Goal: Communication & Community: Answer question/provide support

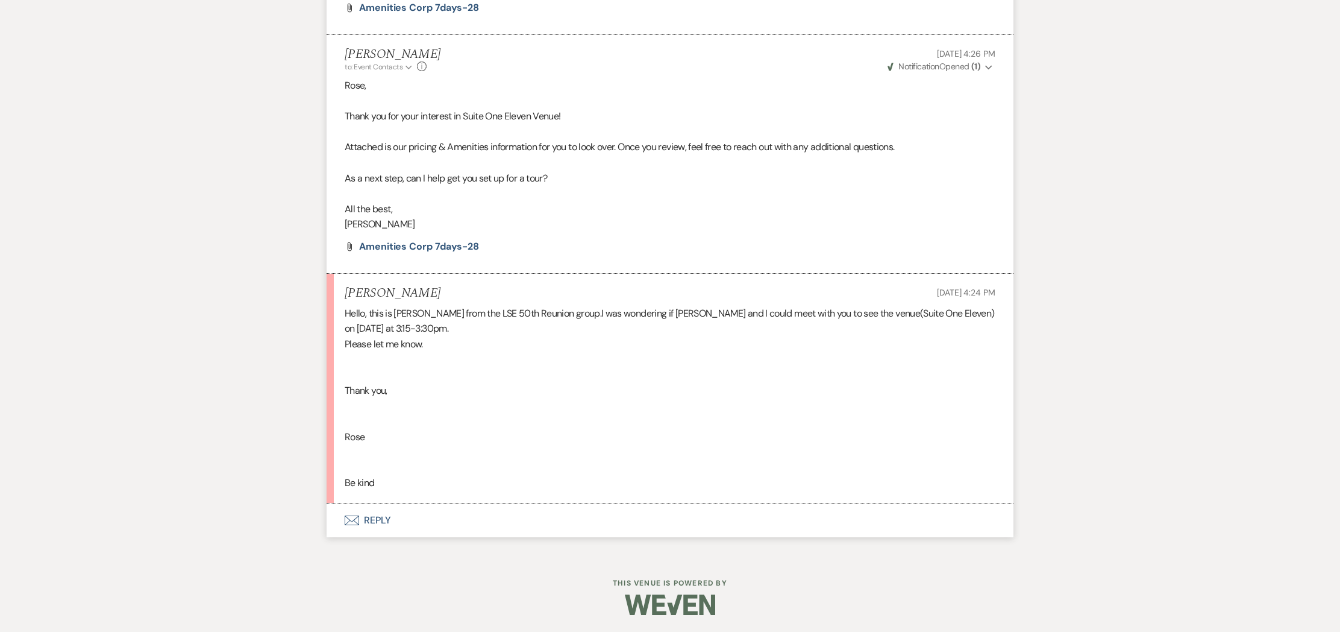
scroll to position [697, 0]
click at [371, 518] on button "Envelope Reply" at bounding box center [670, 520] width 687 height 34
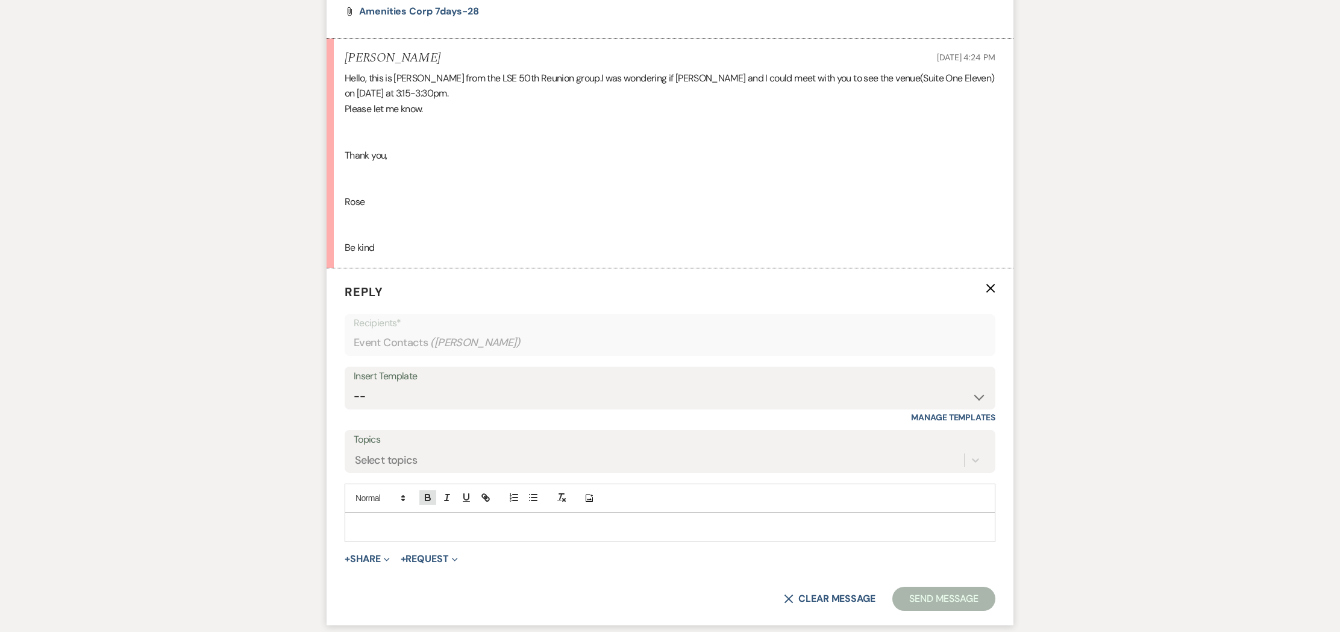
scroll to position [939, 0]
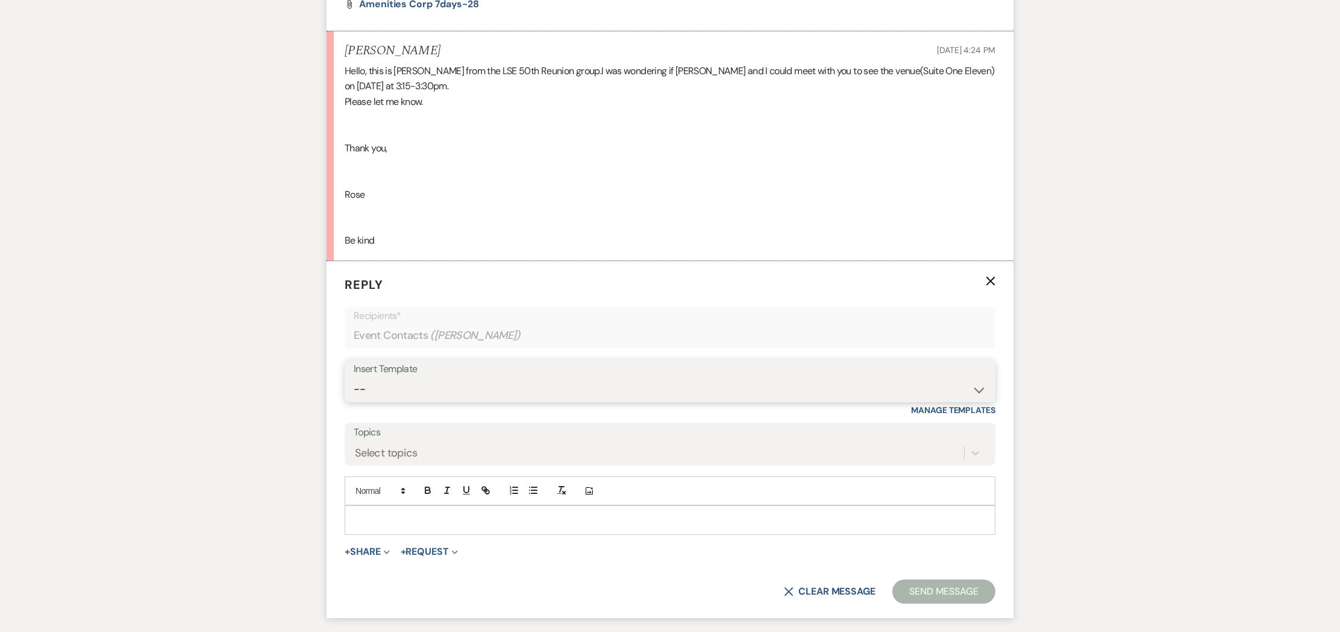
click at [407, 385] on select "-- Weven Planning Portal Introduction (Booked Events) Initial Inquiry Response …" at bounding box center [670, 389] width 633 height 24
select select "17"
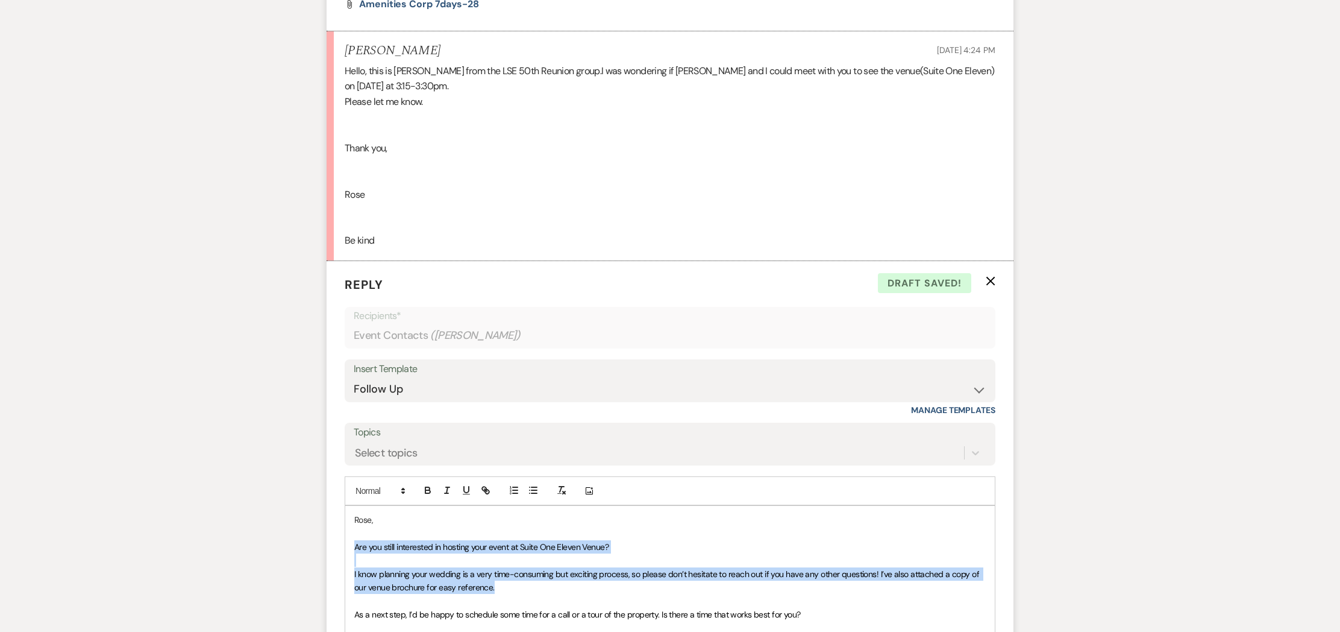
drag, startPoint x: 356, startPoint y: 547, endPoint x: 502, endPoint y: 586, distance: 151.6
click at [504, 586] on div "[PERSON_NAME], Are you still interested in hosting your event at Suite One Elev…" at bounding box center [670, 601] width 650 height 190
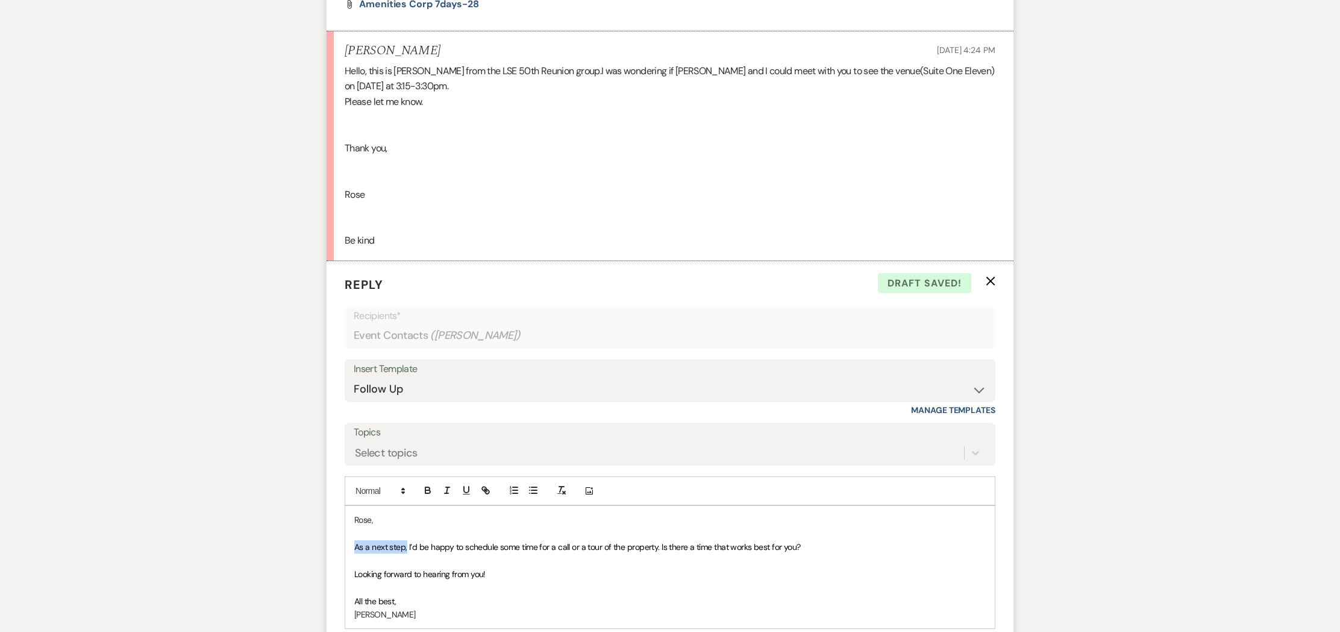
drag, startPoint x: 406, startPoint y: 547, endPoint x: 342, endPoint y: 546, distance: 63.9
click at [342, 546] on form "Reply X Draft saved! Recipients* Event Contacts ( [PERSON_NAME] ) Insert Templa…" at bounding box center [670, 486] width 687 height 451
drag, startPoint x: 446, startPoint y: 549, endPoint x: 738, endPoint y: 559, distance: 292.5
click at [738, 559] on div "Rose, I’d be happy to schedule some time for a call or a tour of the property. …" at bounding box center [670, 567] width 650 height 122
drag, startPoint x: 421, startPoint y: 573, endPoint x: 503, endPoint y: 568, distance: 81.5
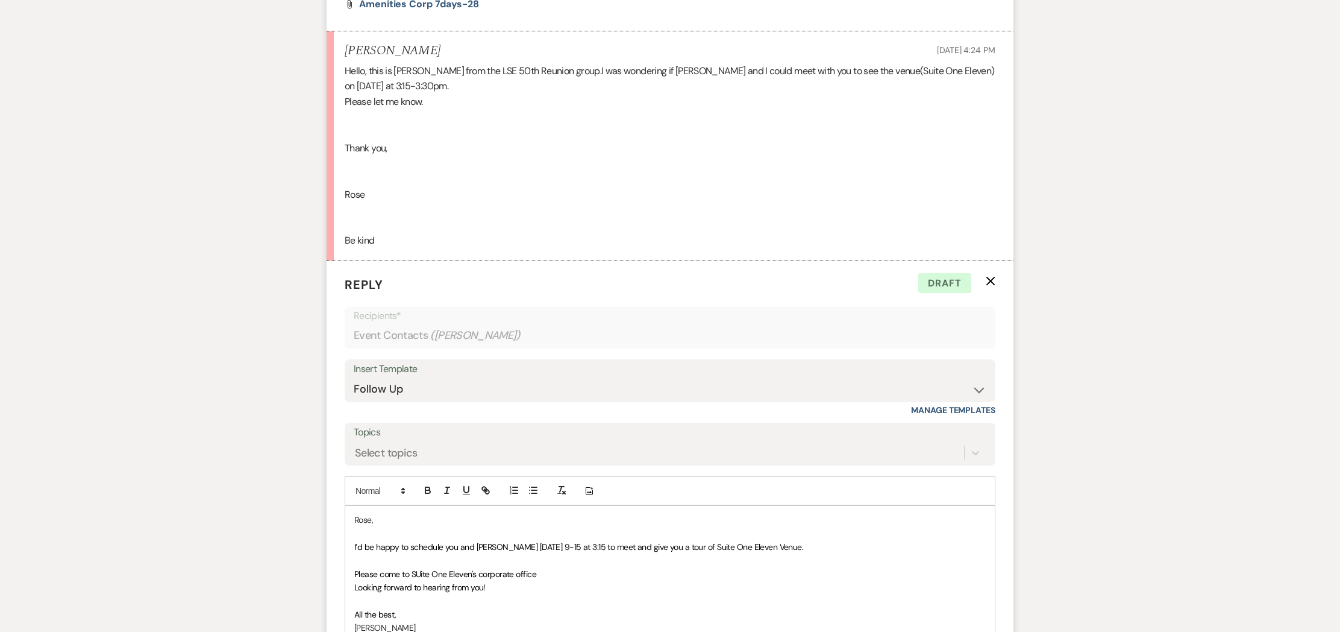
click at [421, 573] on span "Please come to SUite One Eleven's corporate office" at bounding box center [445, 573] width 182 height 11
click at [548, 573] on p "Please come to Suite One Eleven's corporate office" at bounding box center [670, 573] width 632 height 13
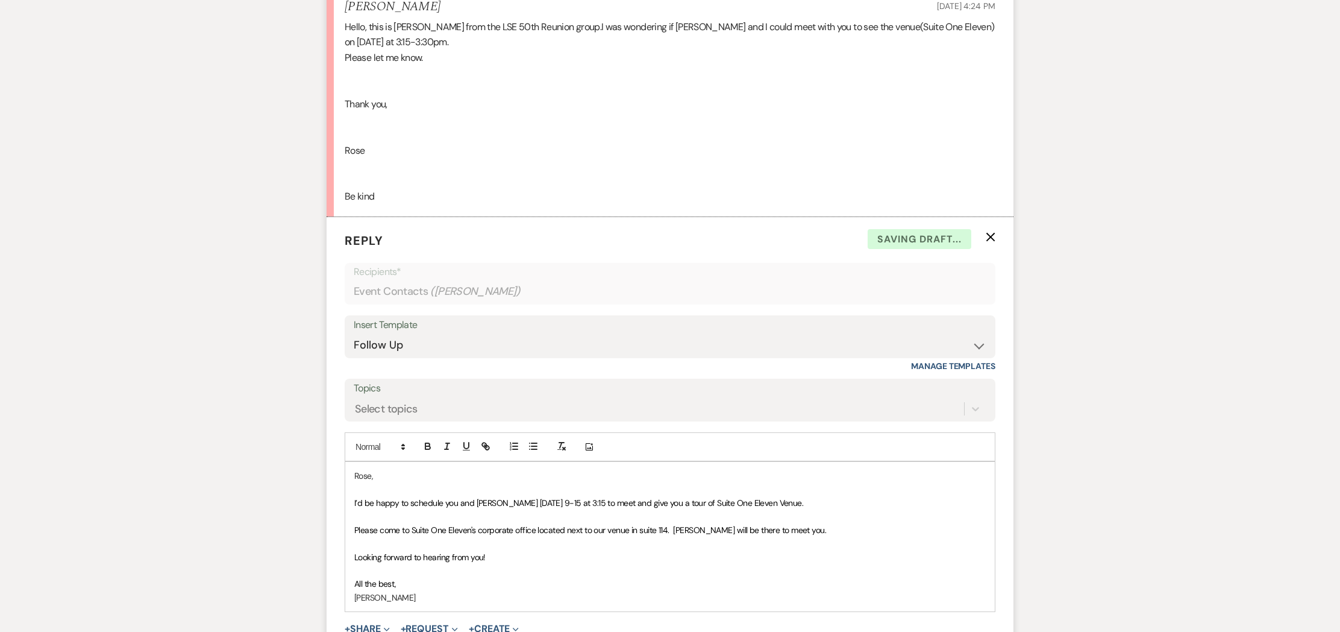
scroll to position [985, 0]
click at [788, 494] on p "I’d be happy to schedule you and [PERSON_NAME] [DATE] 9-15 at 3:15 to meet and …" at bounding box center [670, 500] width 632 height 13
drag, startPoint x: 425, startPoint y: 554, endPoint x: 556, endPoint y: 553, distance: 131.4
click at [556, 553] on p "Looking forward to hearing from you!" at bounding box center [670, 554] width 632 height 13
drag, startPoint x: 394, startPoint y: 597, endPoint x: 403, endPoint y: 590, distance: 11.7
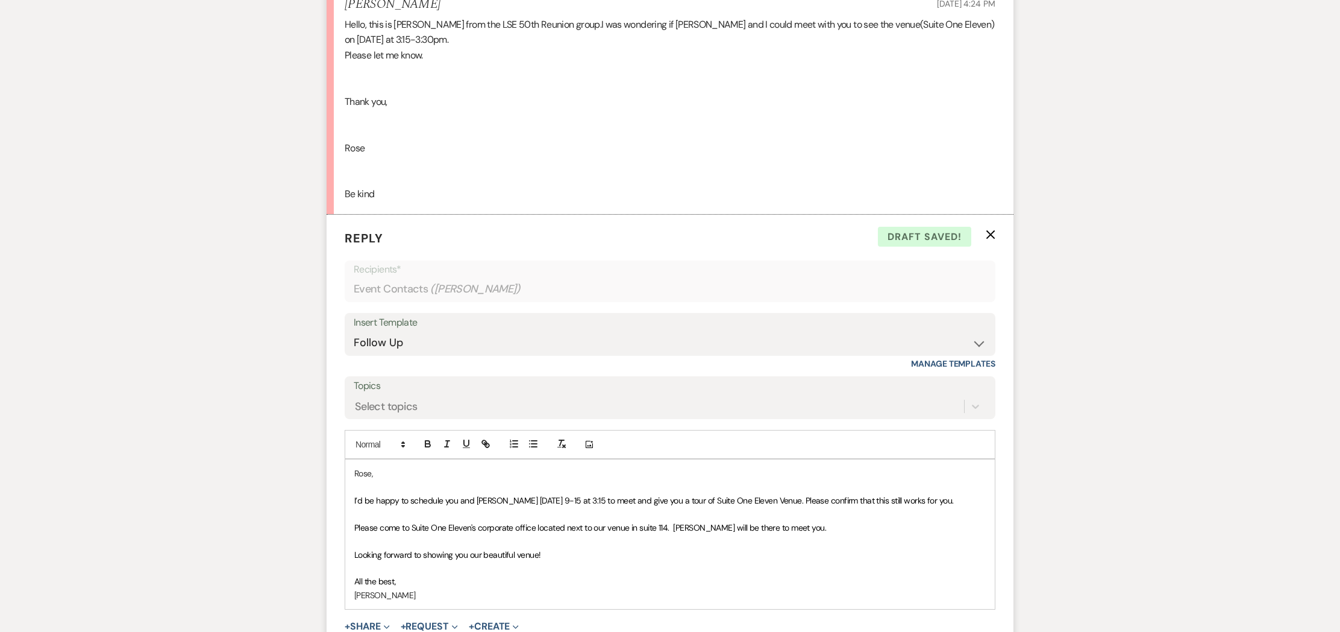
click at [395, 596] on p "[PERSON_NAME]" at bounding box center [670, 594] width 632 height 13
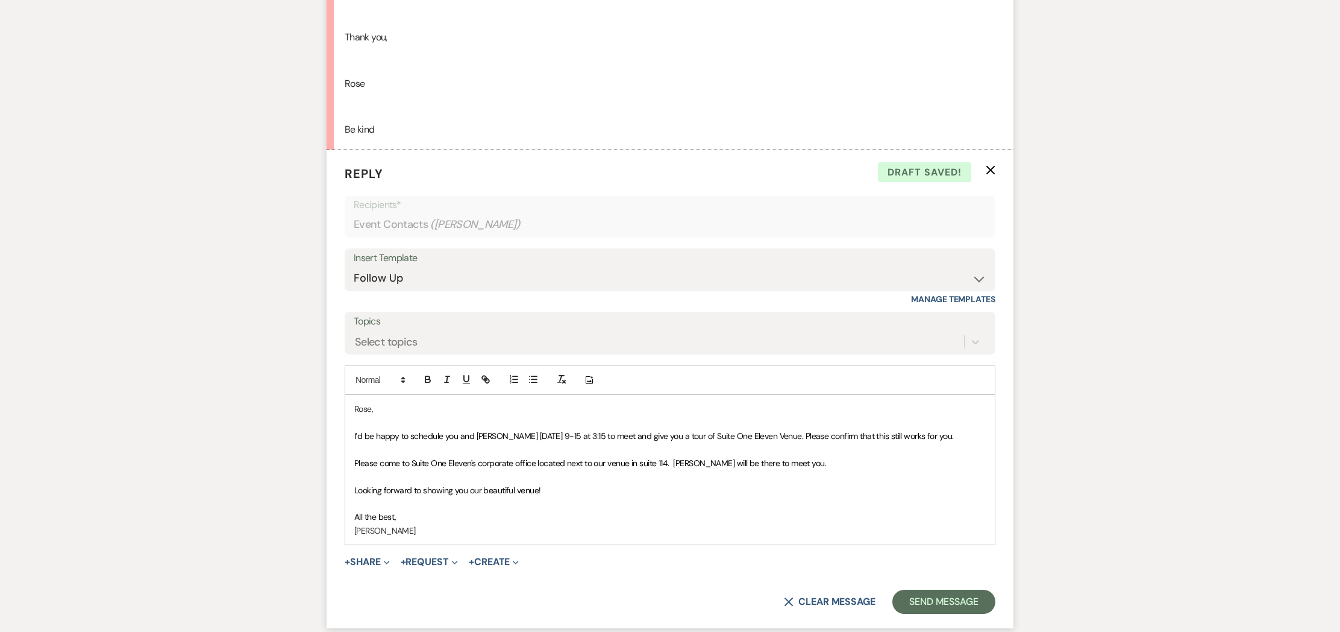
scroll to position [1052, 0]
click at [937, 601] on button "Send Message" at bounding box center [944, 600] width 103 height 24
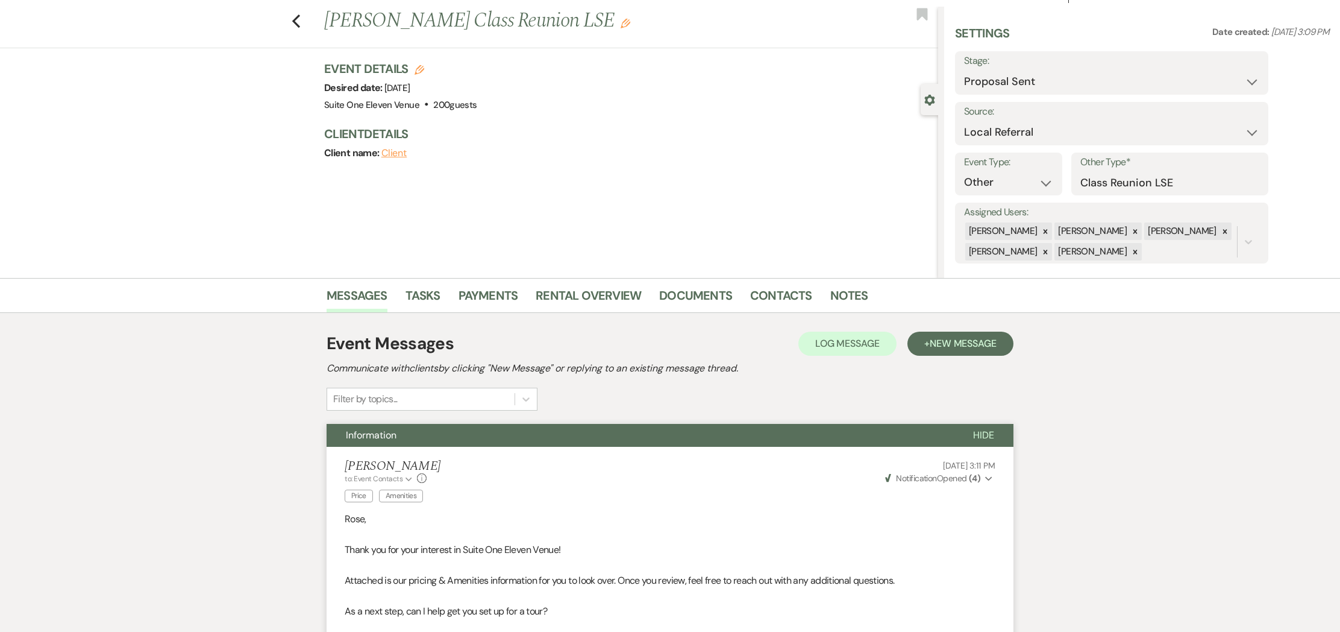
scroll to position [0, 0]
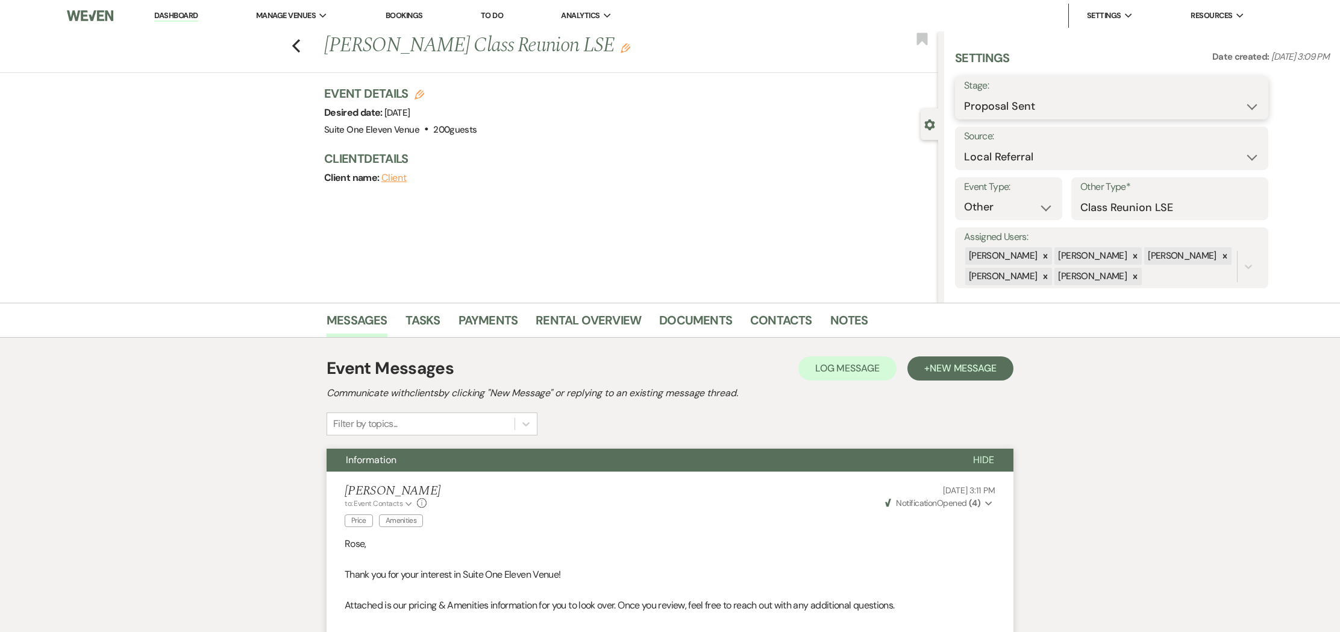
click at [1250, 104] on select "Inquiry Follow Up Tour Requested Tour Confirmed Toured Proposal Sent Booked Lost" at bounding box center [1111, 107] width 295 height 24
select select "4"
drag, startPoint x: 1244, startPoint y: 102, endPoint x: 1234, endPoint y: 102, distance: 10.2
click at [1244, 102] on button "Save" at bounding box center [1235, 98] width 68 height 24
click at [298, 46] on icon "Previous" at bounding box center [296, 46] width 9 height 14
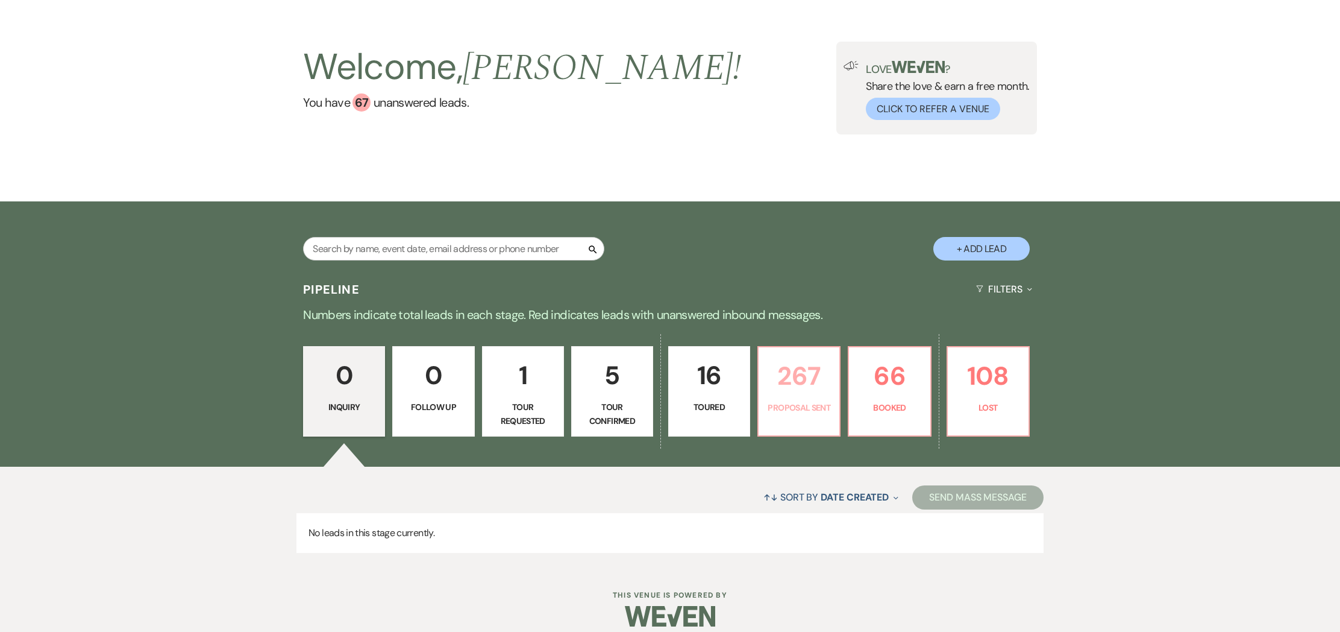
scroll to position [70, 0]
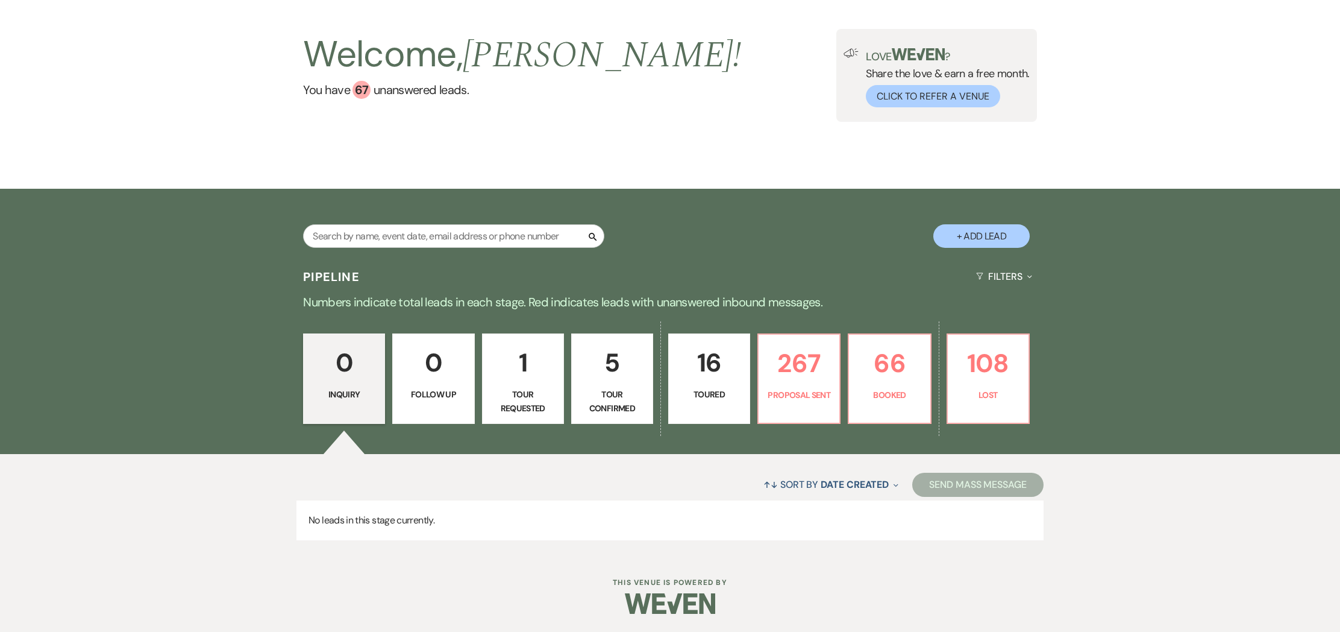
click at [525, 378] on p "1" at bounding box center [523, 362] width 66 height 40
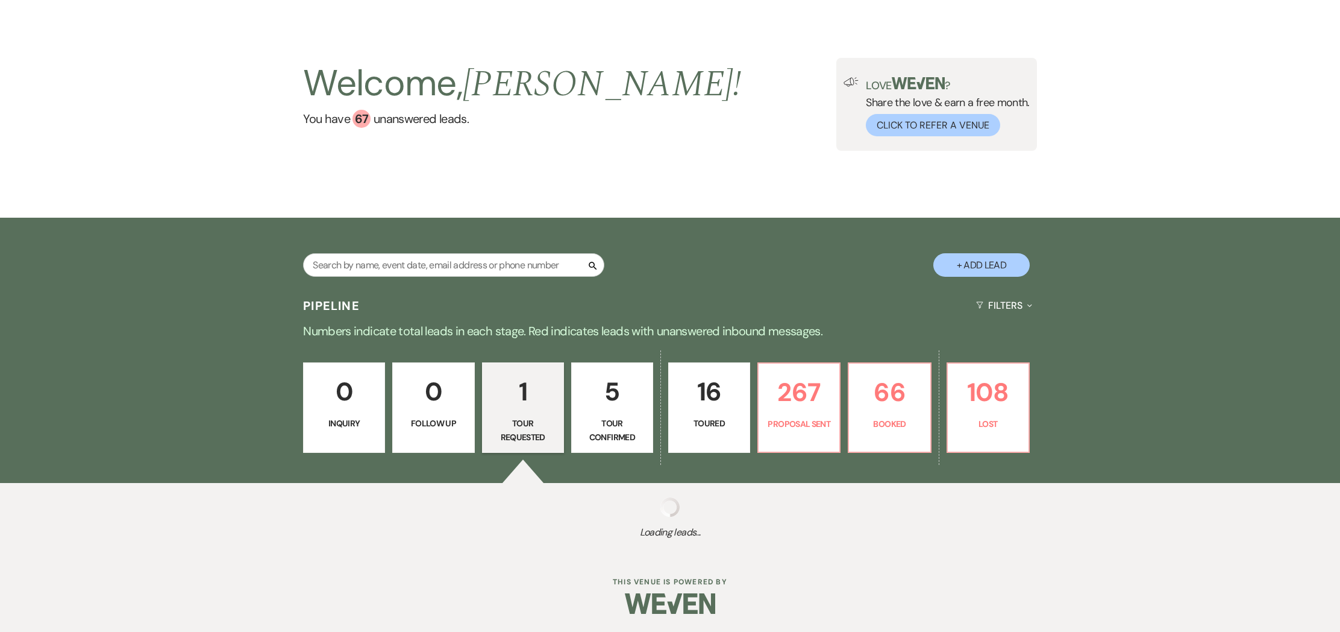
select select "2"
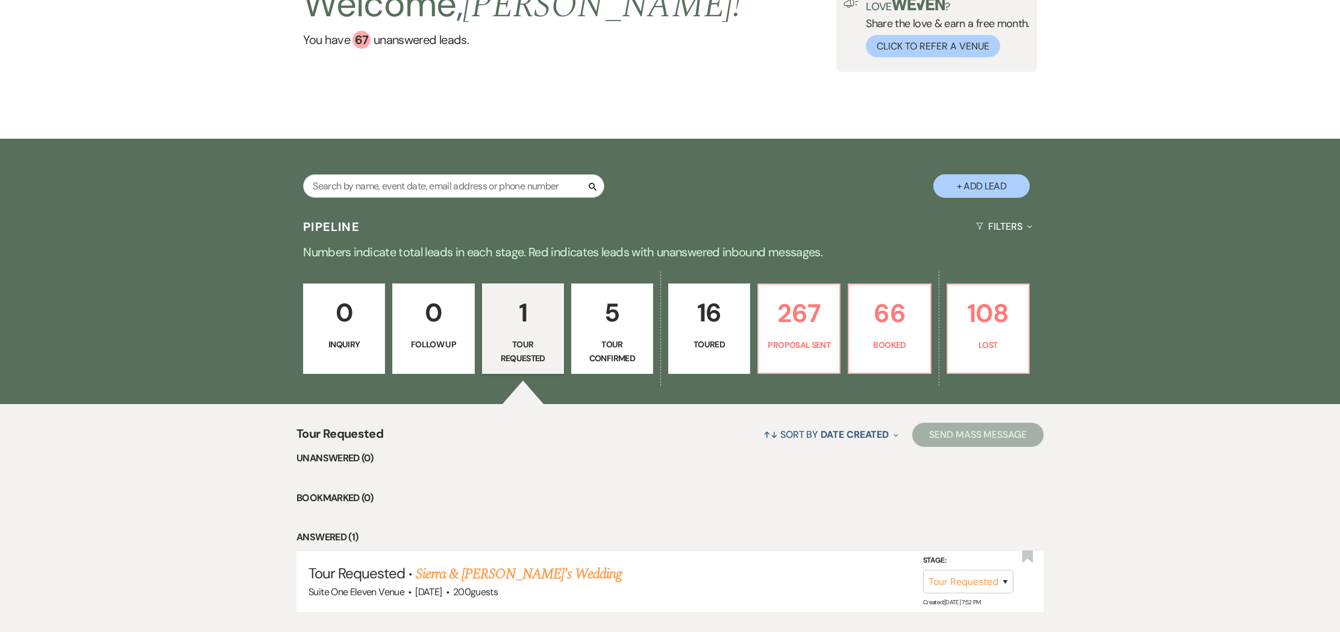
scroll to position [118, 0]
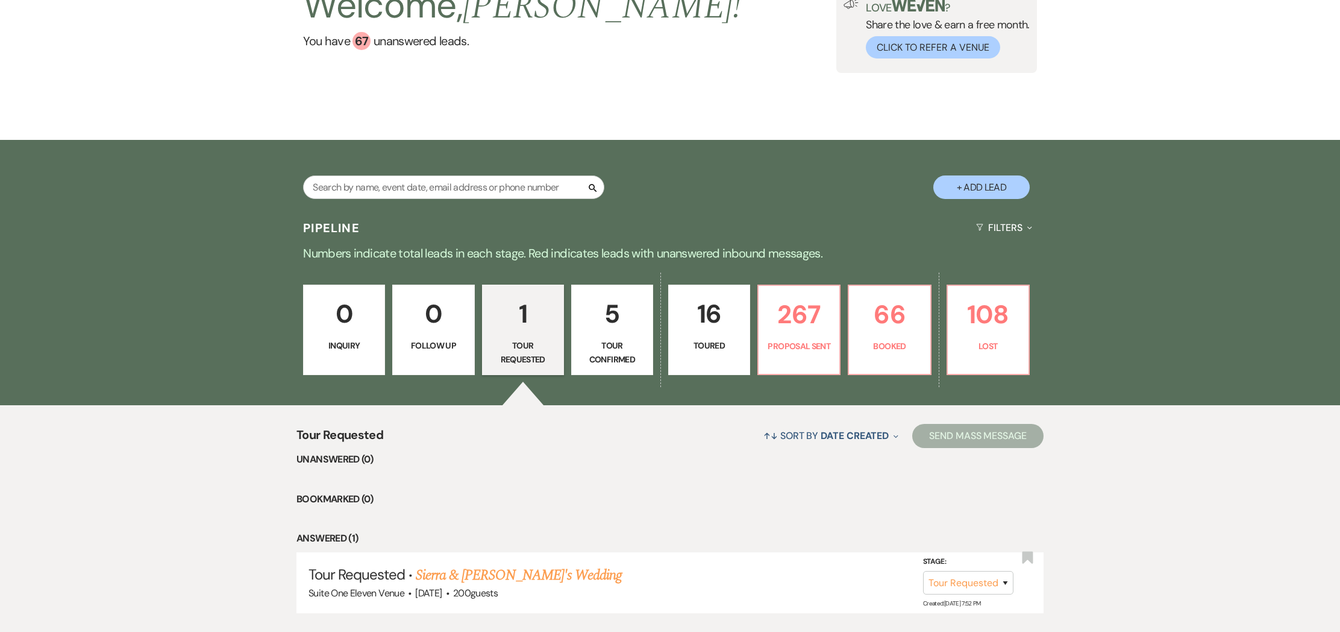
click at [620, 336] on link "5 Tour Confirmed" at bounding box center [612, 329] width 82 height 90
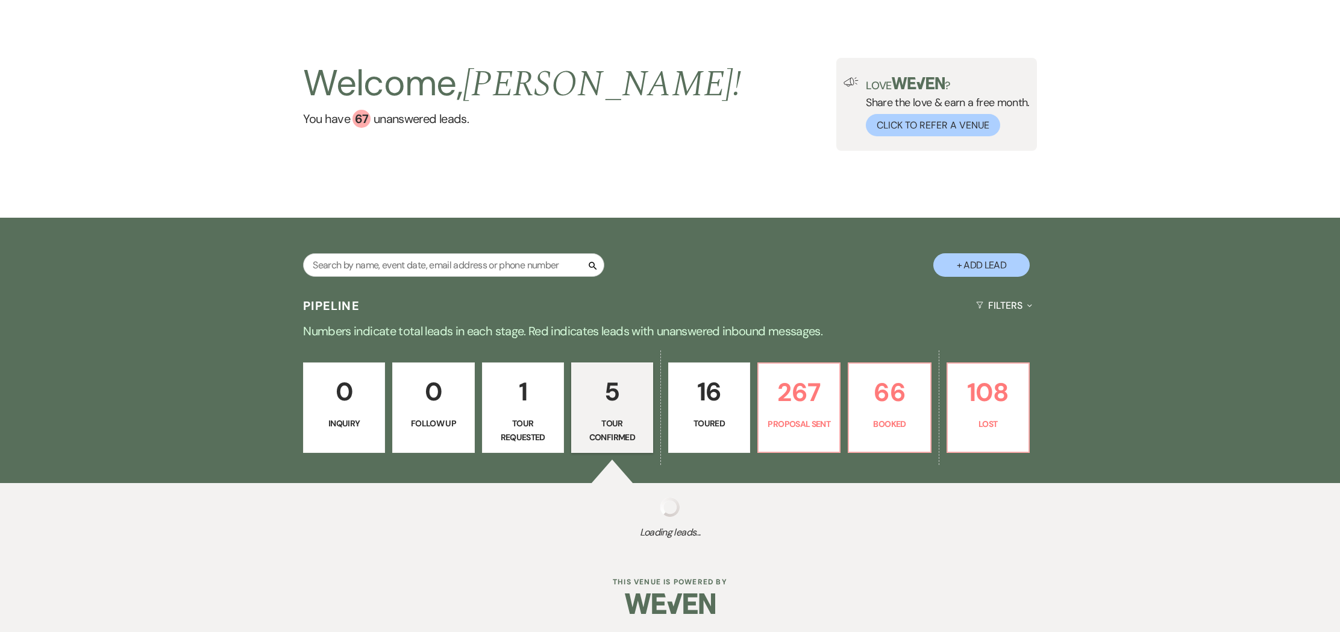
scroll to position [39, 0]
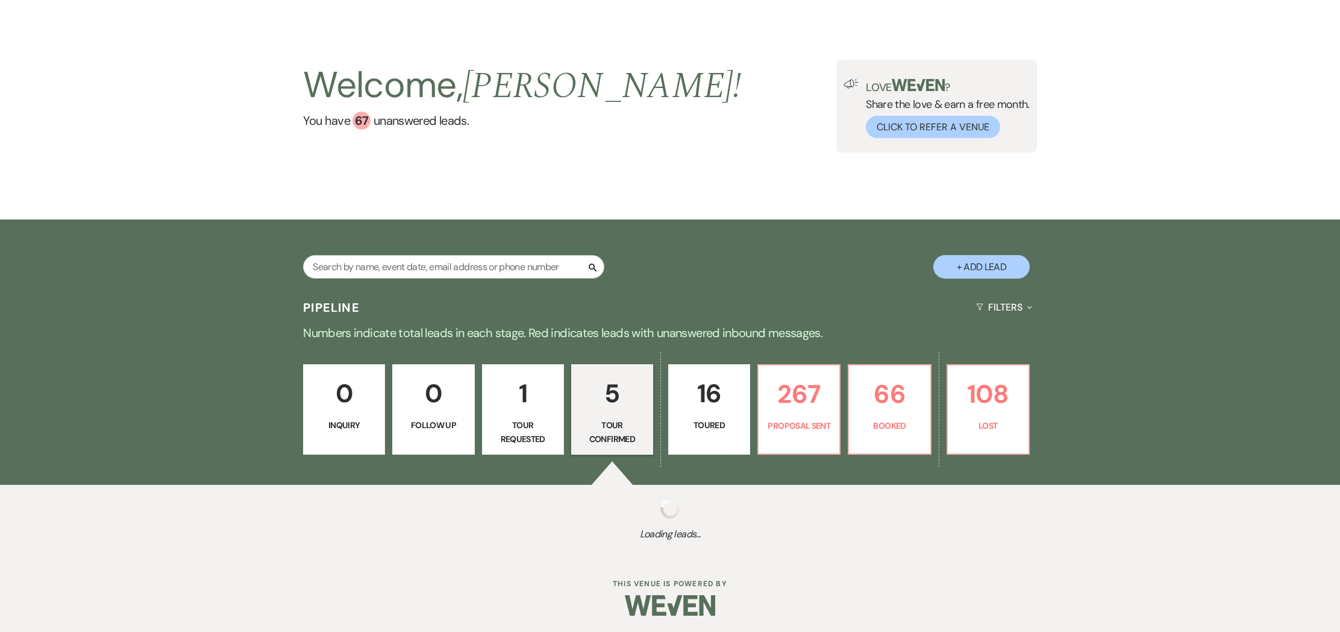
select select "4"
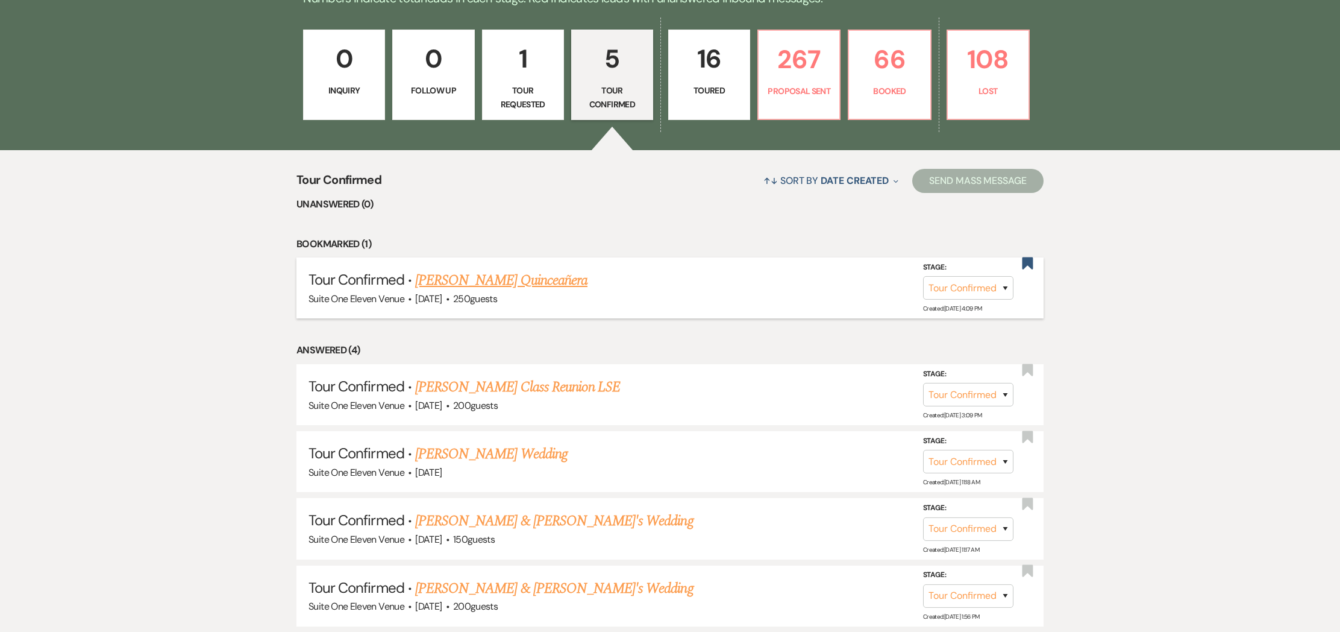
scroll to position [357, 0]
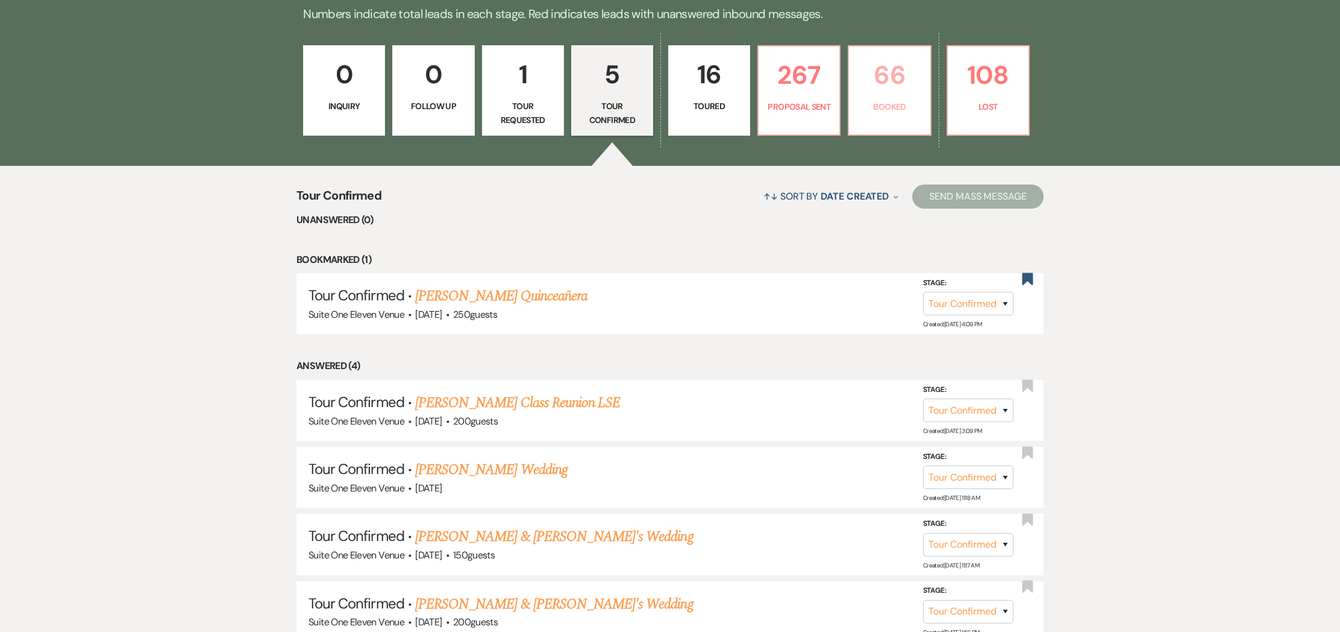
click at [891, 89] on p "66" at bounding box center [889, 75] width 66 height 40
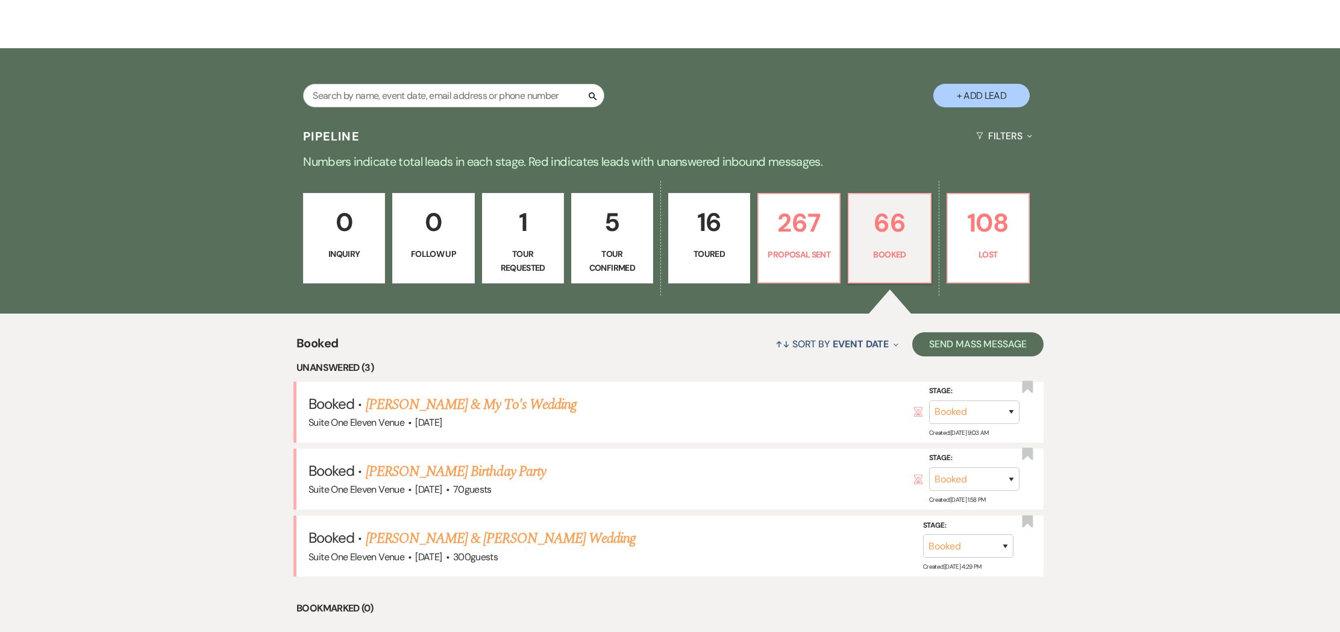
click at [513, 527] on link "[PERSON_NAME] & [PERSON_NAME] Wedding" at bounding box center [501, 538] width 270 height 22
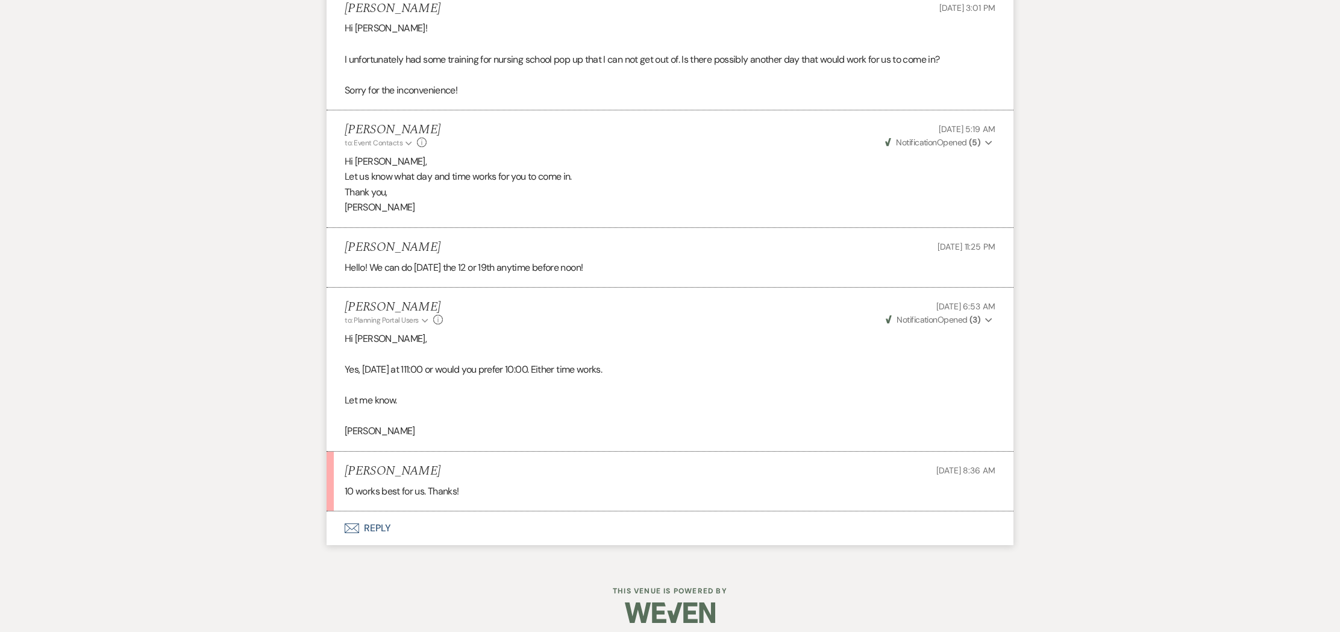
scroll to position [3032, 0]
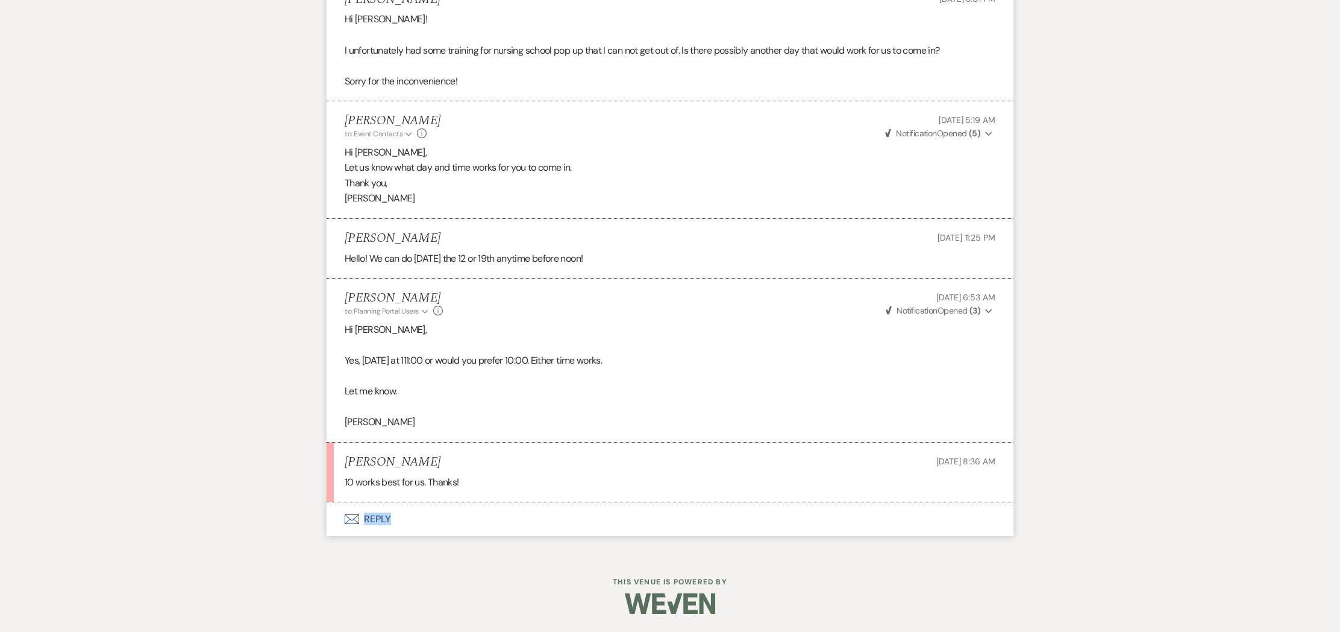
click at [379, 516] on button "Envelope Reply" at bounding box center [670, 519] width 687 height 34
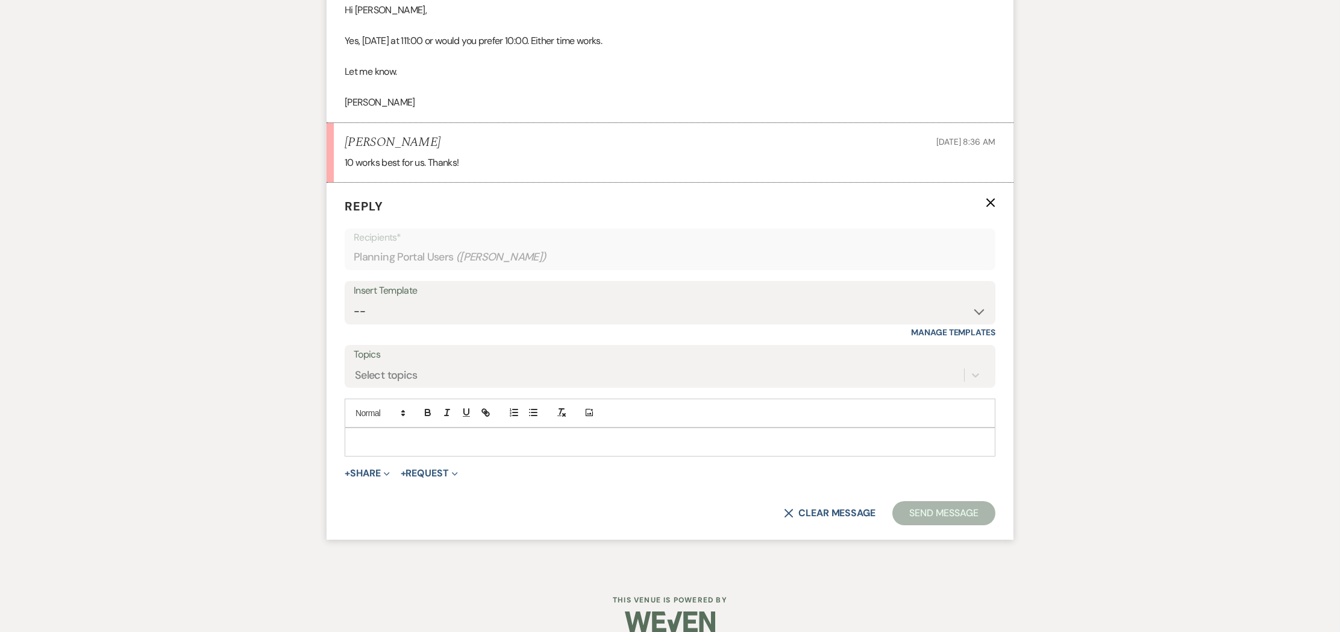
scroll to position [3369, 0]
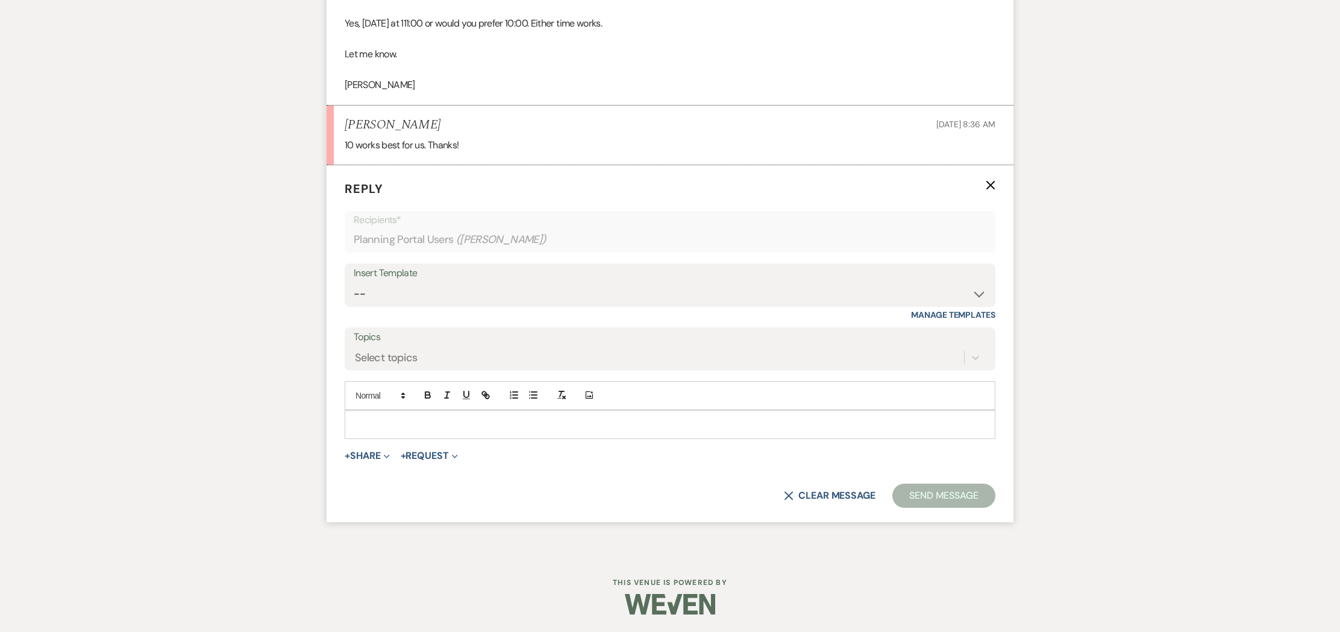
click at [402, 423] on p at bounding box center [670, 424] width 632 height 13
click at [929, 490] on button "Send Message" at bounding box center [944, 495] width 103 height 24
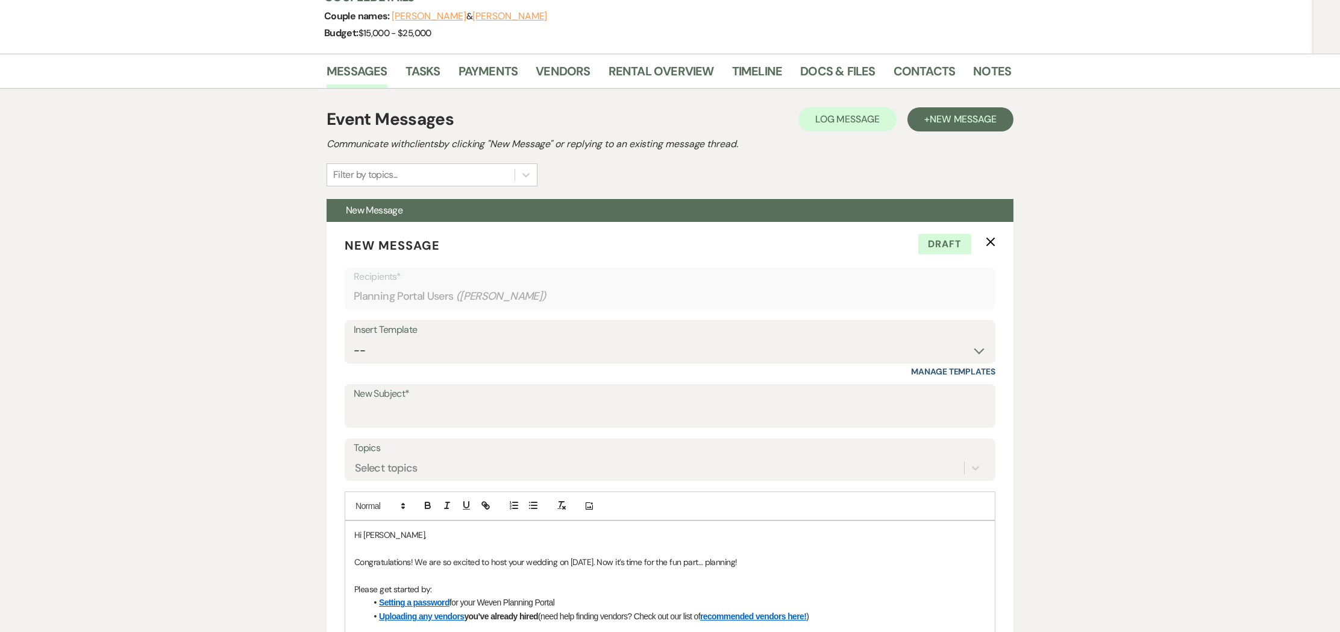
scroll to position [0, 0]
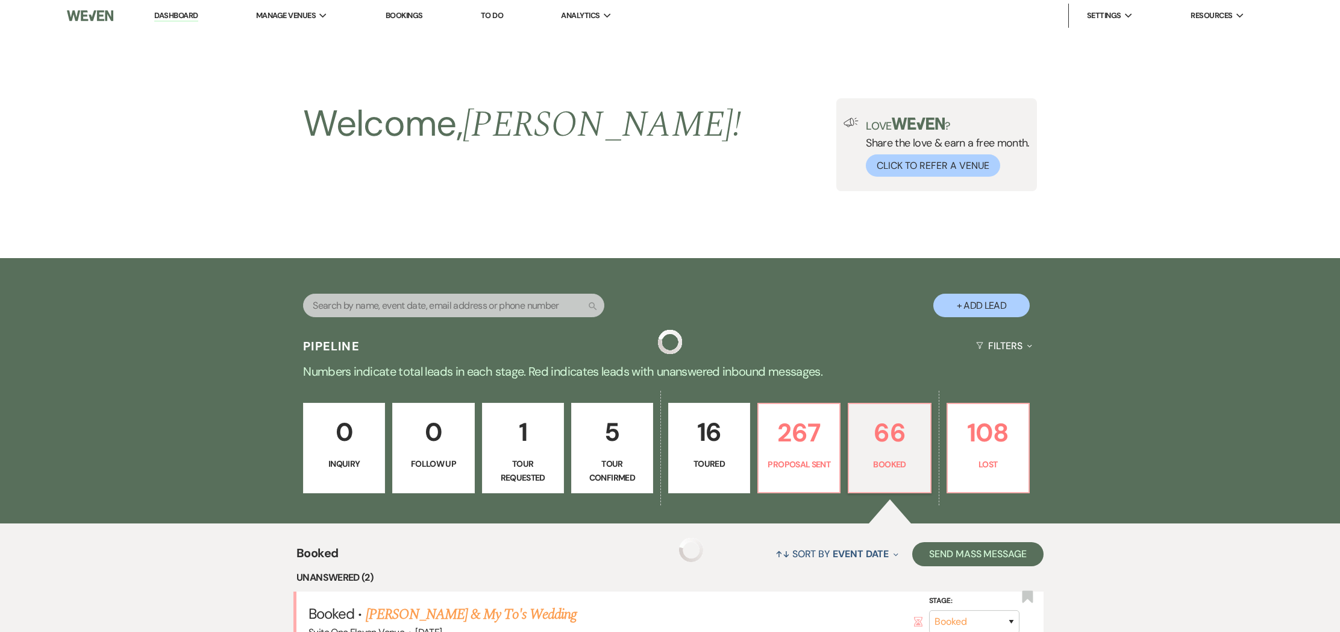
scroll to position [493, 0]
